Goal: Find contact information: Find contact information

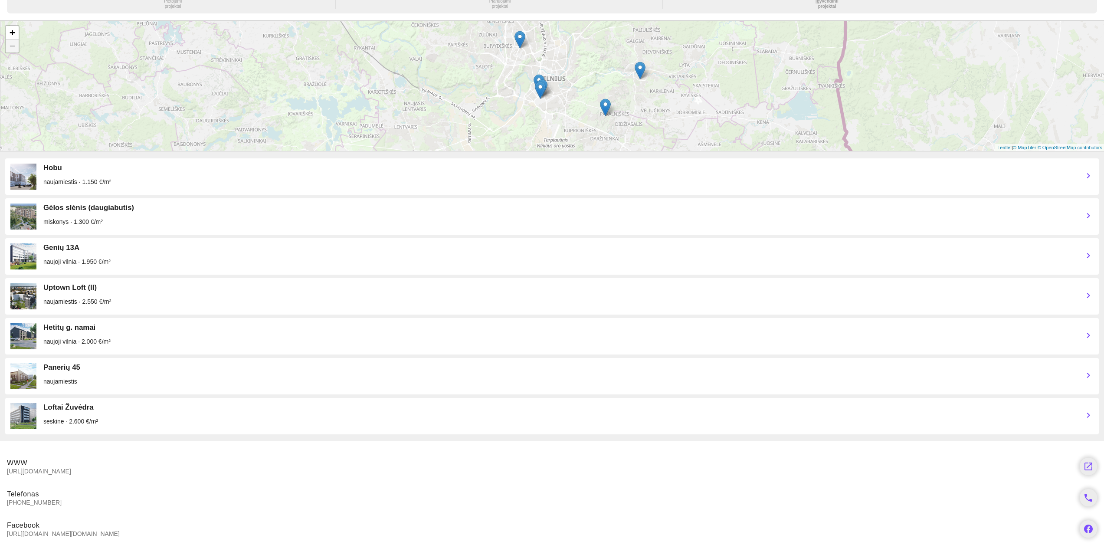
scroll to position [144, 0]
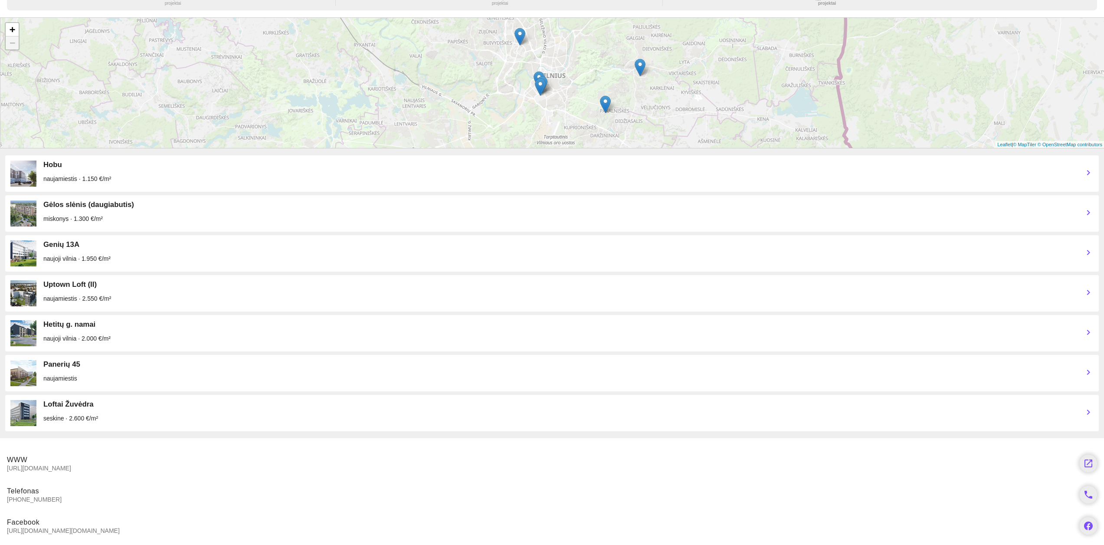
click at [63, 165] on div "Hobu" at bounding box center [559, 164] width 1033 height 9
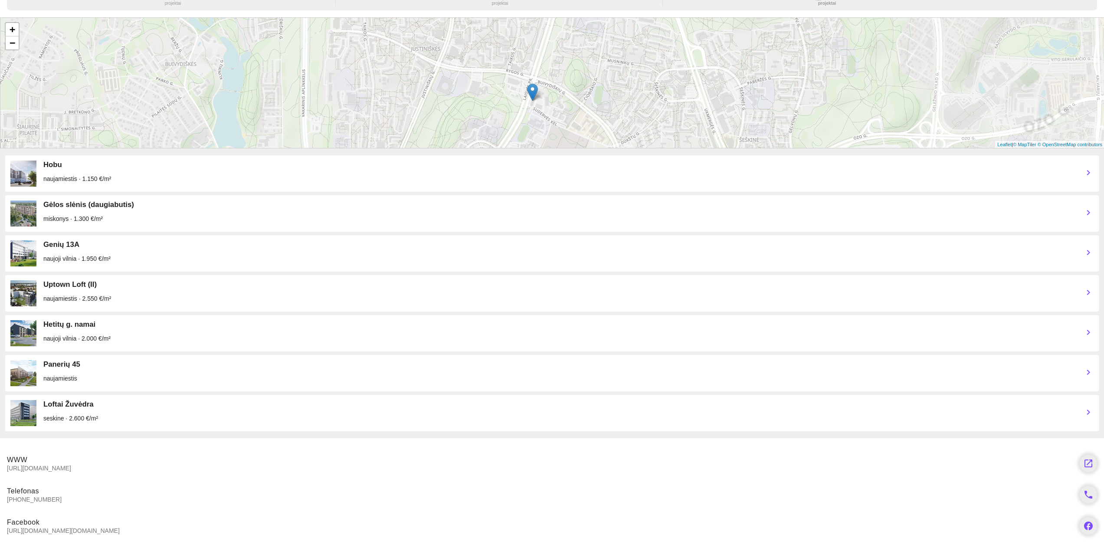
click at [534, 92] on img at bounding box center [532, 92] width 11 height 18
click at [528, 72] on link "Plačiau" at bounding box center [522, 71] width 17 height 6
click at [58, 464] on span "https://www.ho-bu.com/" at bounding box center [540, 468] width 1066 height 8
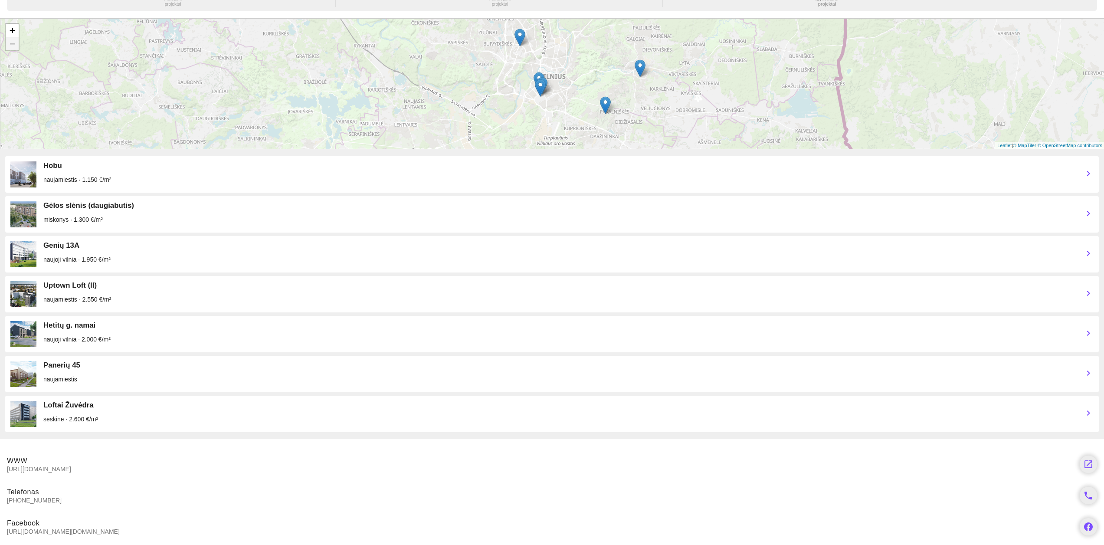
scroll to position [144, 0]
drag, startPoint x: 7, startPoint y: 467, endPoint x: 70, endPoint y: 469, distance: 62.5
click at [70, 469] on span "https://www.ho-bu.com/" at bounding box center [540, 468] width 1066 height 8
copy span "https://www.ho-bu.com/"
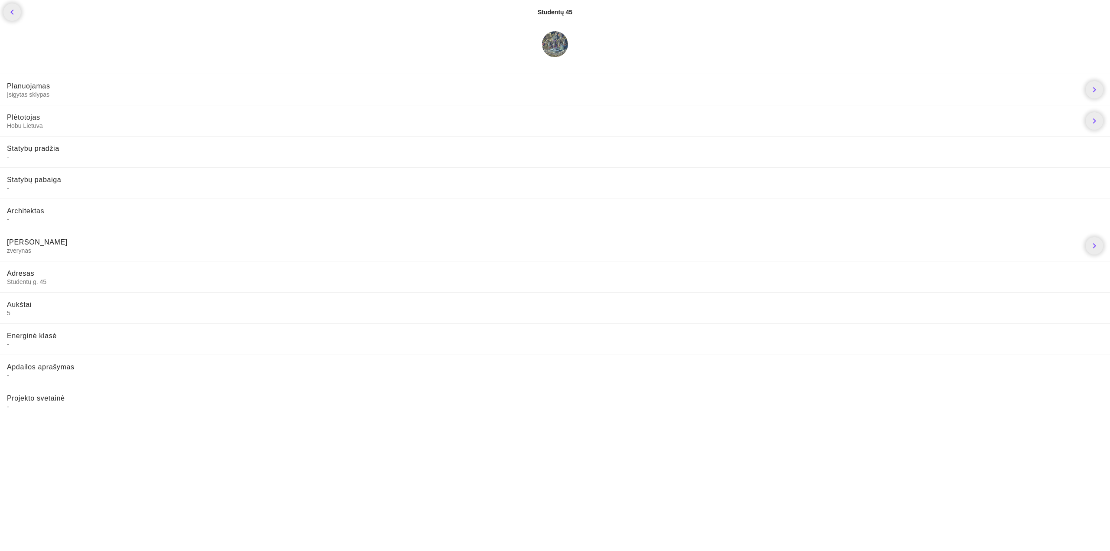
click at [559, 55] on div at bounding box center [555, 44] width 26 height 26
click at [559, 49] on div at bounding box center [555, 44] width 26 height 26
click at [560, 22] on div "chevron_left Studentų 45" at bounding box center [555, 12] width 1110 height 24
